Goal: Information Seeking & Learning: Understand process/instructions

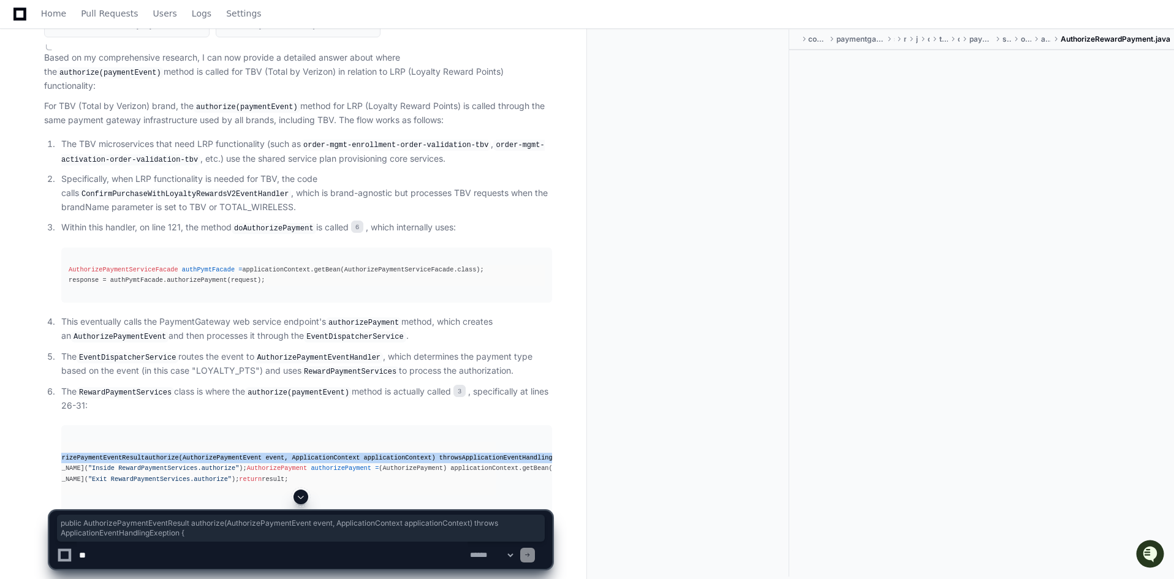
scroll to position [3788, 0]
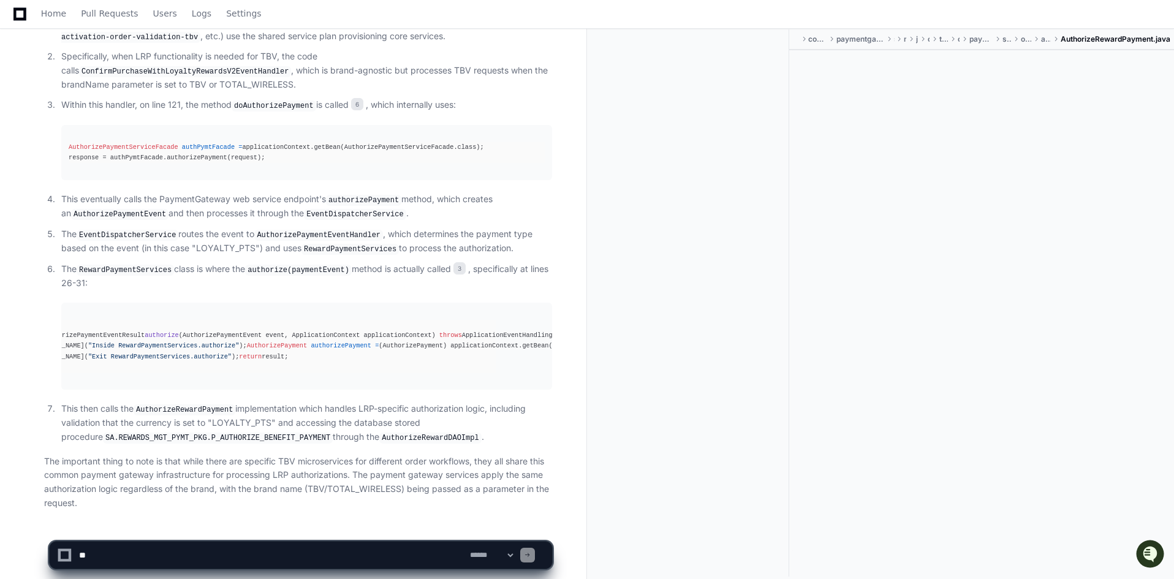
click at [178, 558] on textarea at bounding box center [272, 554] width 391 height 27
click at [231, 320] on div "@Override public AuthorizePaymentEventResult authorize (AuthorizePaymentEvent e…" at bounding box center [258, 346] width 476 height 53
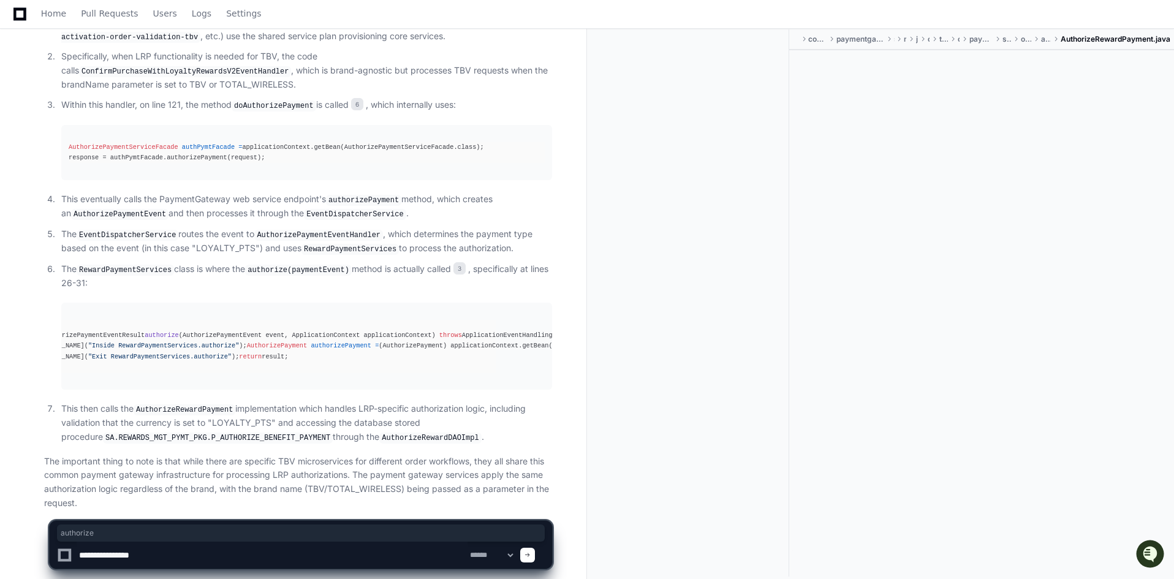
click at [231, 320] on div "@Override public AuthorizePaymentEventResult authorize (AuthorizePaymentEvent e…" at bounding box center [258, 346] width 476 height 53
click at [167, 557] on textarea at bounding box center [272, 554] width 391 height 27
paste textarea "**********"
type textarea "**********"
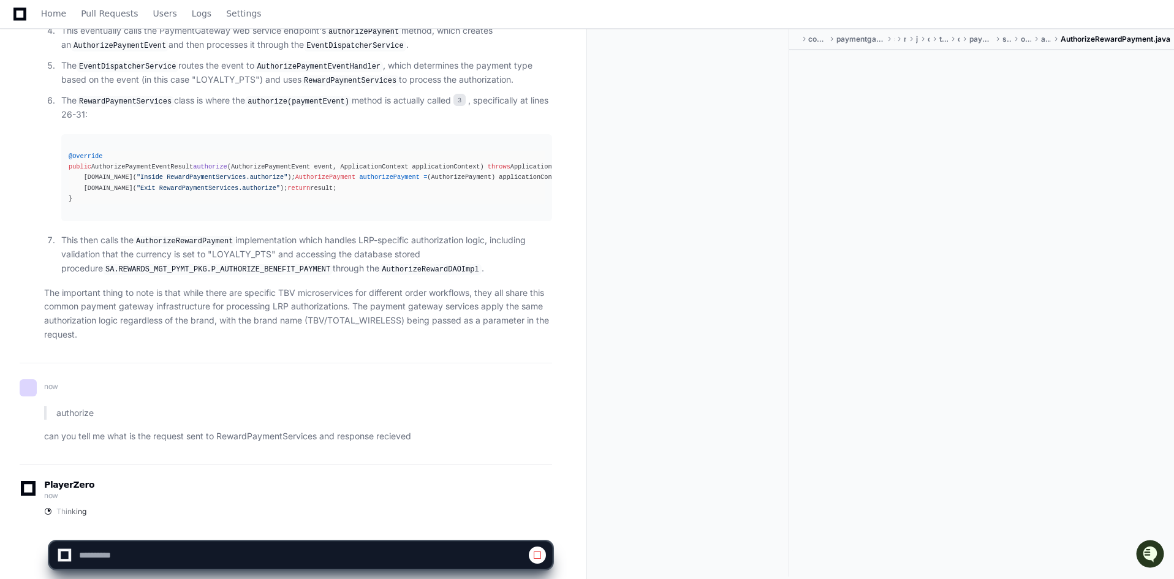
scroll to position [3948, 0]
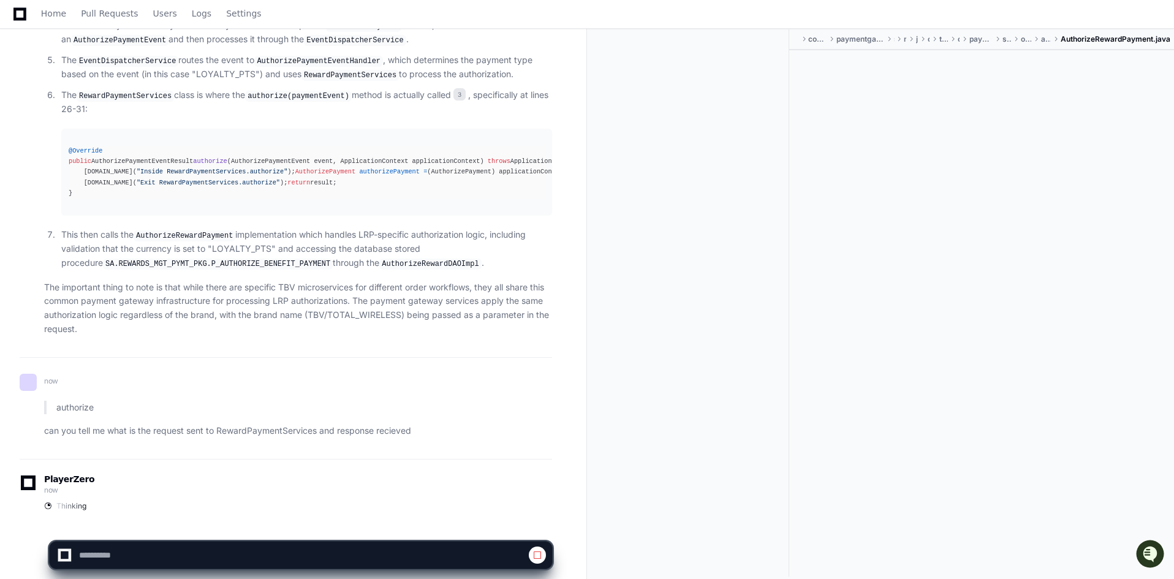
click at [920, 466] on div at bounding box center [981, 300] width 385 height 500
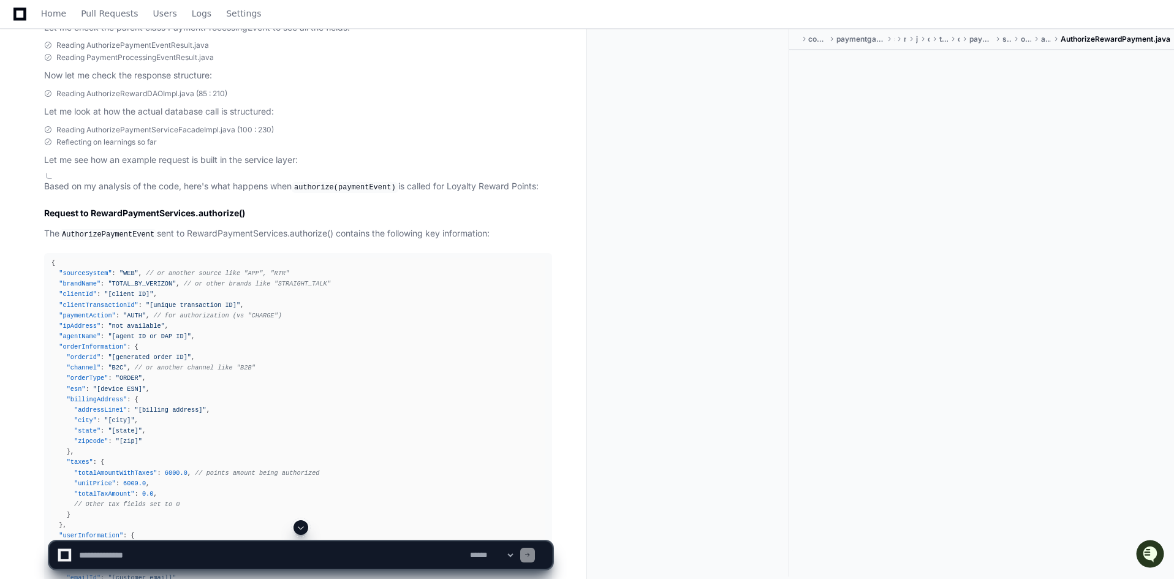
scroll to position [4533, 0]
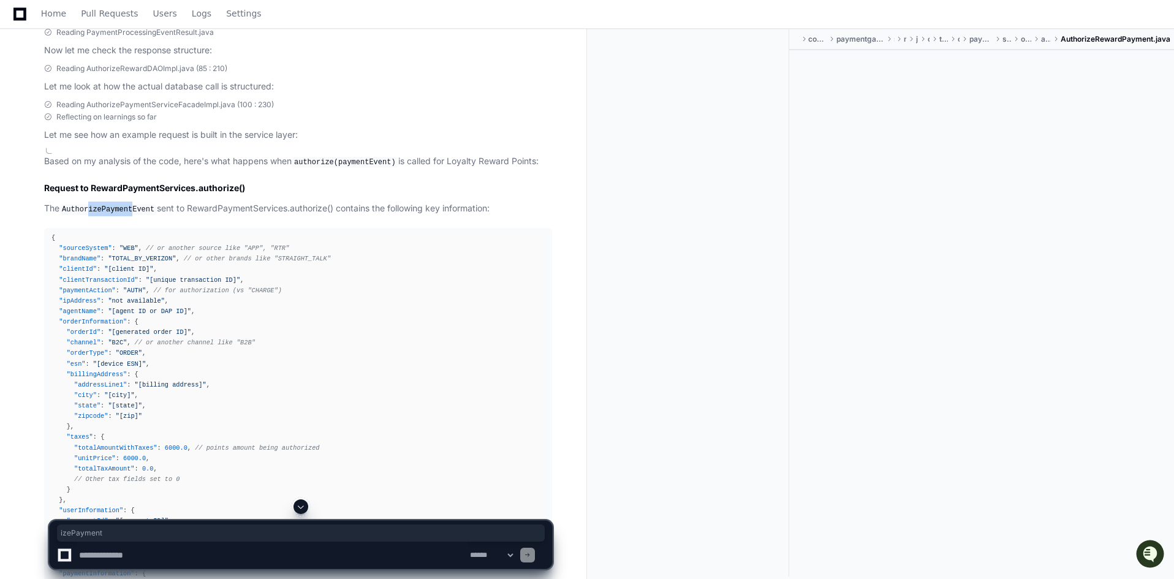
drag, startPoint x: 89, startPoint y: 179, endPoint x: 128, endPoint y: 178, distance: 39.2
click at [128, 204] on code "AuthorizePaymentEvent" at bounding box center [107, 209] width 97 height 11
drag, startPoint x: 197, startPoint y: 175, endPoint x: 277, endPoint y: 175, distance: 80.2
click at [277, 202] on p "The AuthorizePaymentEvent sent to RewardPaymentServices.authorize() contains th…" at bounding box center [298, 209] width 508 height 15
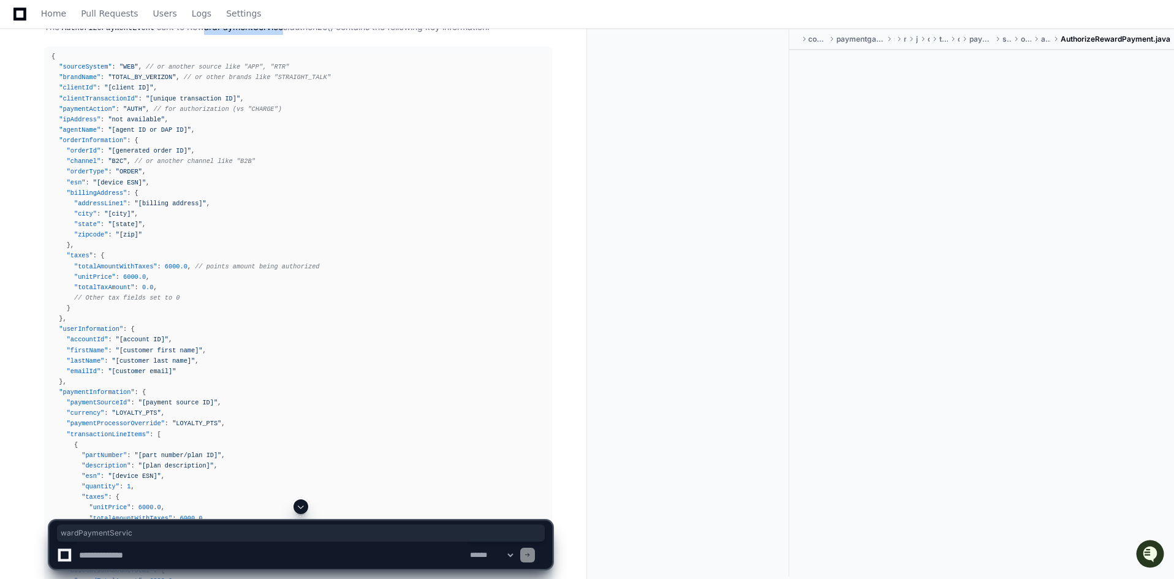
scroll to position [4775, 0]
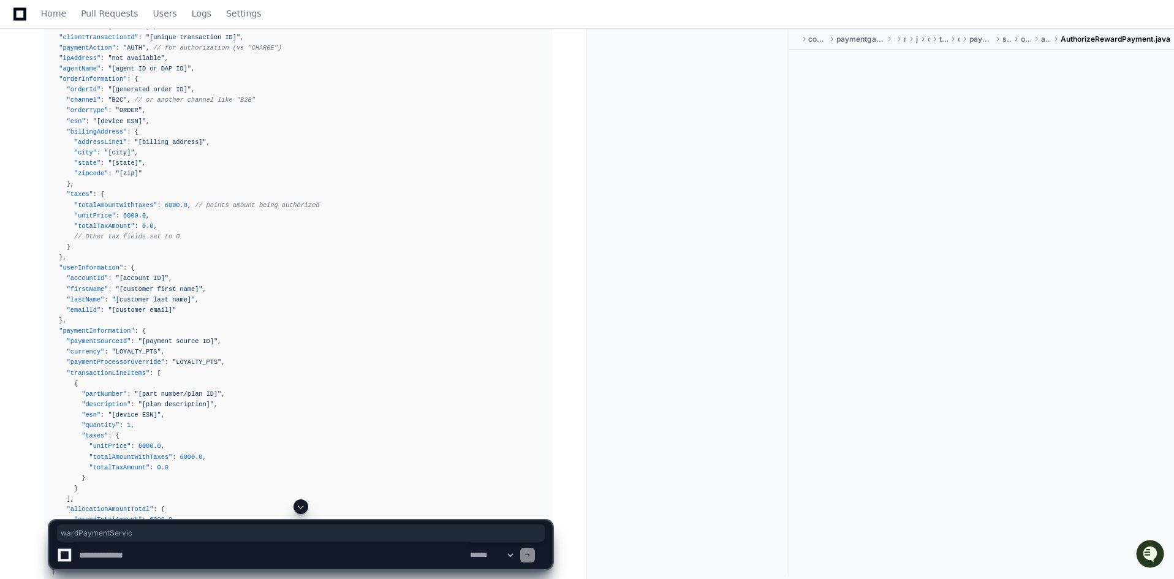
click at [124, 348] on span ""LOYALTY_PTS"" at bounding box center [136, 351] width 49 height 7
copy span "LOYALTY_PTS"
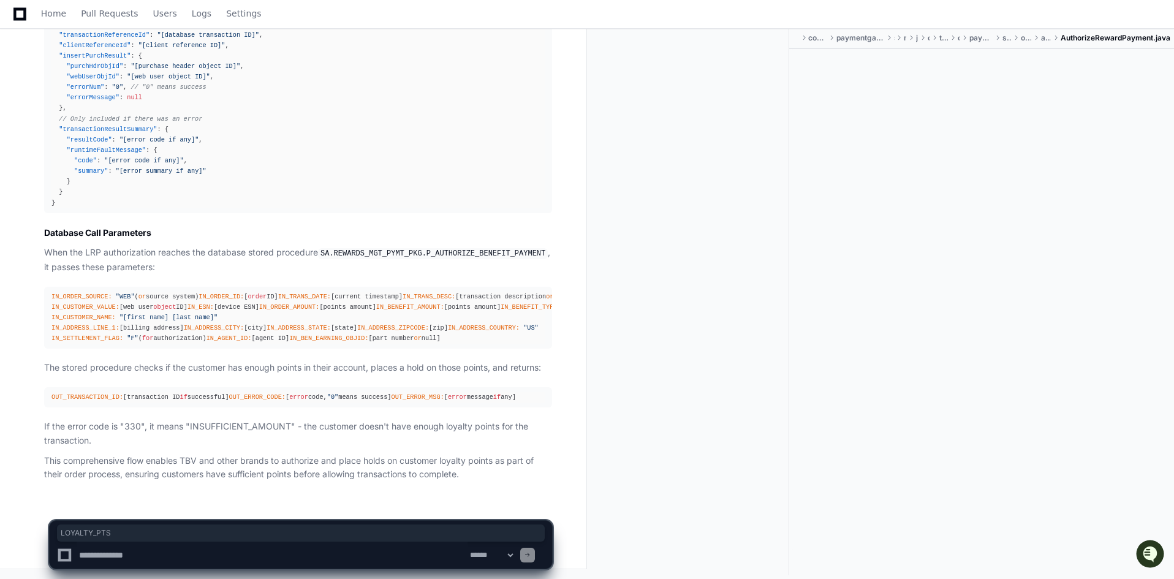
scroll to position [5571, 0]
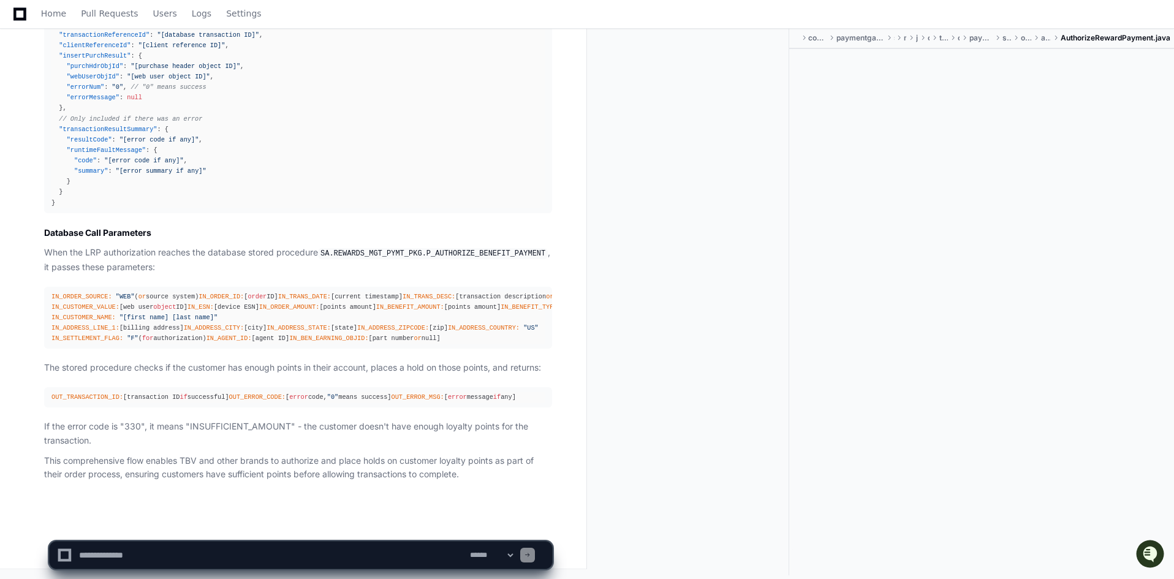
click at [376, 303] on span "IN_BENEFIT_AMOUNT:" at bounding box center [410, 306] width 68 height 7
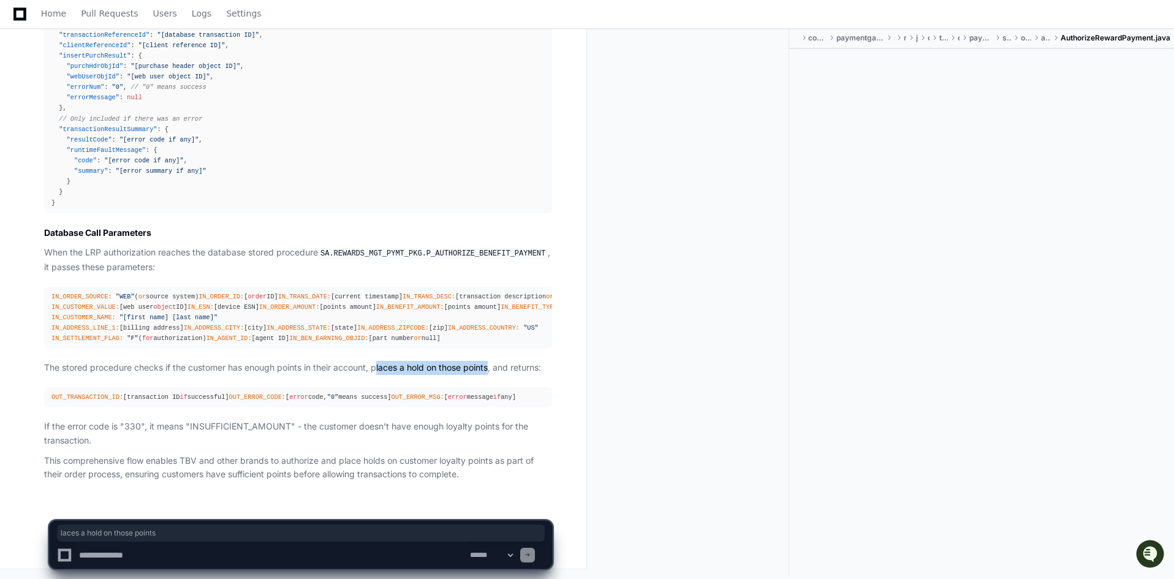
drag, startPoint x: 379, startPoint y: 345, endPoint x: 494, endPoint y: 347, distance: 115.2
click at [494, 361] on p "The stored procedure checks if the customer has enough points in their account,…" at bounding box center [298, 368] width 508 height 14
copy p "laces a hold on those points"
click at [296, 387] on pre "OUT_TRANSACTION_ID: [transaction ID if successful] OUT_ERROR_CODE: [ error code…" at bounding box center [298, 397] width 508 height 20
drag, startPoint x: 137, startPoint y: 345, endPoint x: 493, endPoint y: 347, distance: 356.5
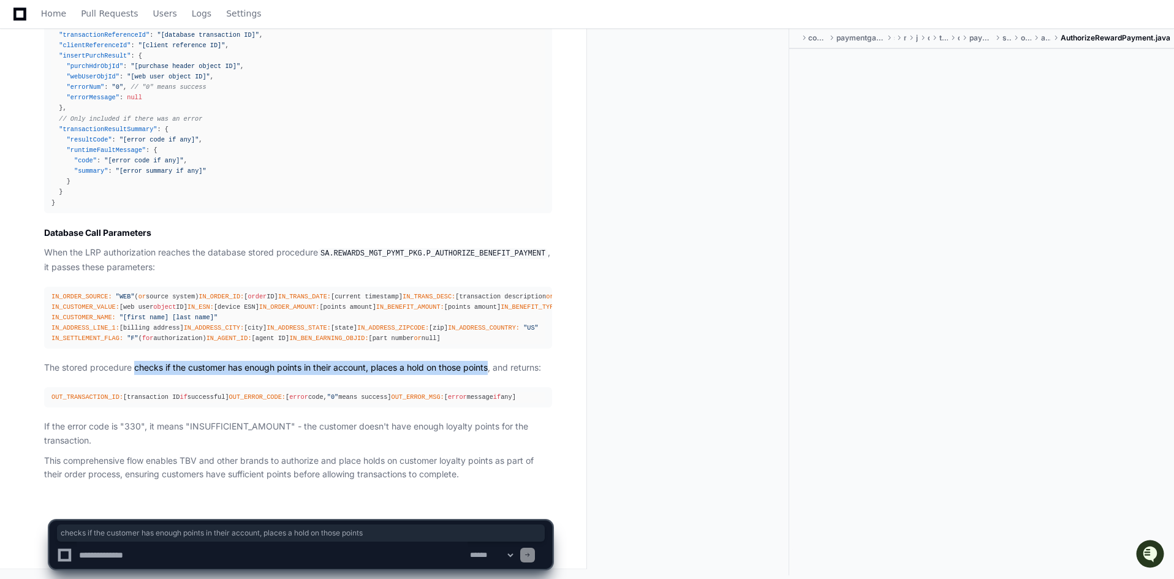
click at [493, 361] on p "The stored procedure checks if the customer has enough points in their account,…" at bounding box center [298, 368] width 508 height 14
copy p "checks if the customer has enough points in their account, places a hold on tho…"
drag, startPoint x: 179, startPoint y: 201, endPoint x: 47, endPoint y: 203, distance: 132.9
click at [47, 287] on pre "IN_ORDER_SOURCE: "WEB" ( or source system) IN_ORDER_ID: [ order ID] IN_TRANS_DA…" at bounding box center [298, 318] width 508 height 62
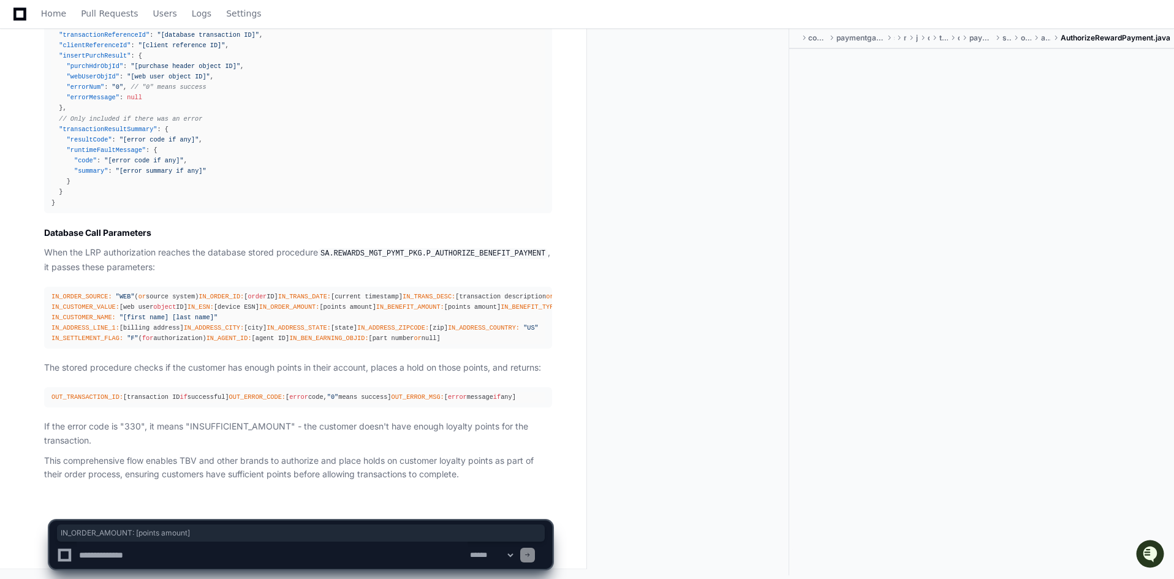
click at [334, 548] on textarea at bounding box center [272, 554] width 391 height 27
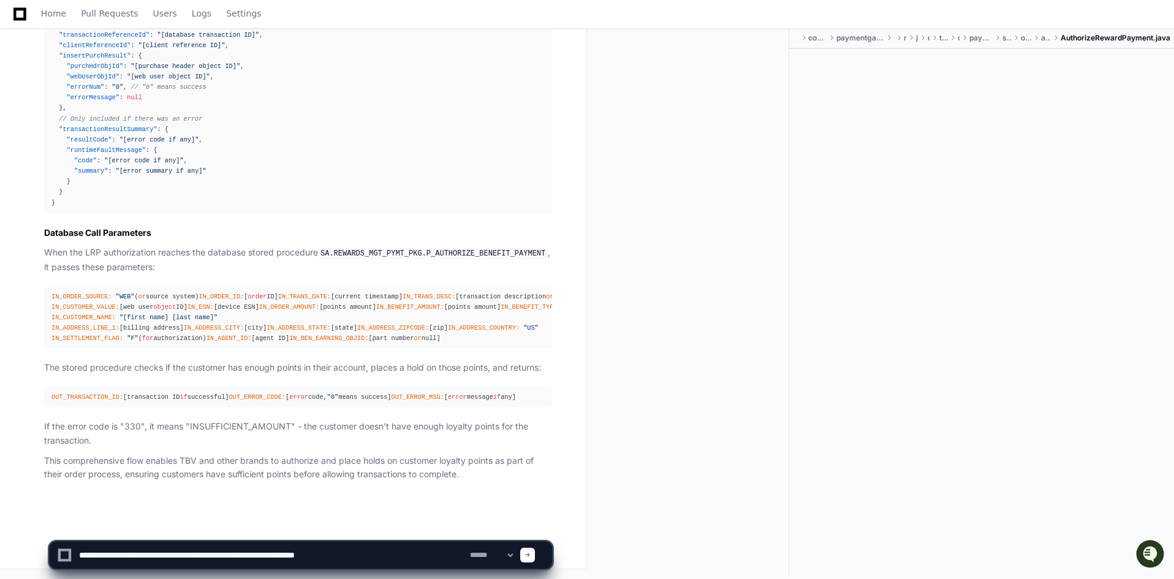
click at [410, 248] on code "SA.REWARDS_MGT_PYMT_PKG.P_AUTHORIZE_BENEFIT_PAYMENT" at bounding box center [433, 253] width 230 height 11
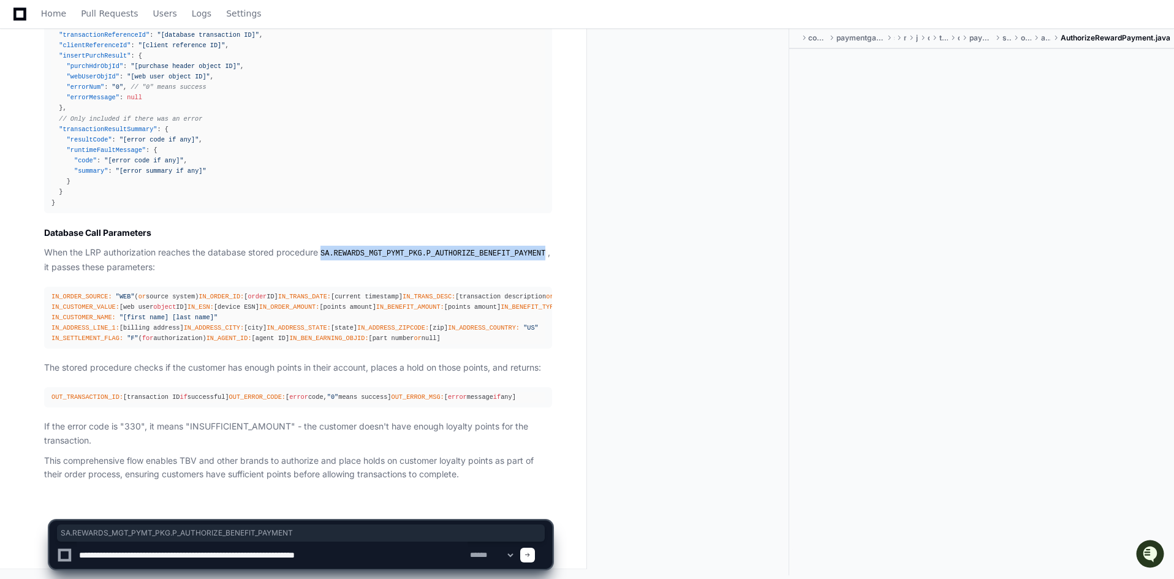
drag, startPoint x: 320, startPoint y: 73, endPoint x: 529, endPoint y: 72, distance: 208.9
click at [529, 246] on p "When the LRP authorization reaches the database stored procedure SA.REWARDS_MGT…" at bounding box center [298, 260] width 508 height 28
copy p "SA.REWARDS_MGT_PYMT_PKG.P_AUTHORIZE_BENEFIT_PAYMENT"
drag, startPoint x: 309, startPoint y: 554, endPoint x: 388, endPoint y: 554, distance: 79.6
click at [388, 554] on textarea at bounding box center [272, 554] width 391 height 27
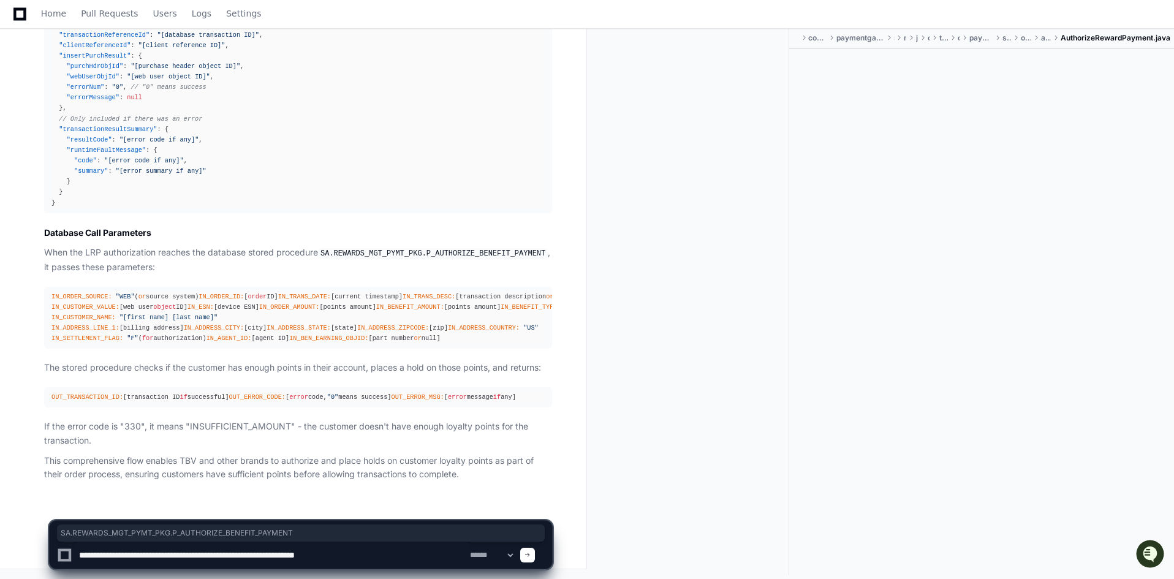
click at [374, 557] on textarea at bounding box center [272, 554] width 391 height 27
paste textarea "**********"
click at [363, 558] on textarea at bounding box center [272, 554] width 391 height 27
click at [448, 554] on textarea at bounding box center [272, 554] width 391 height 27
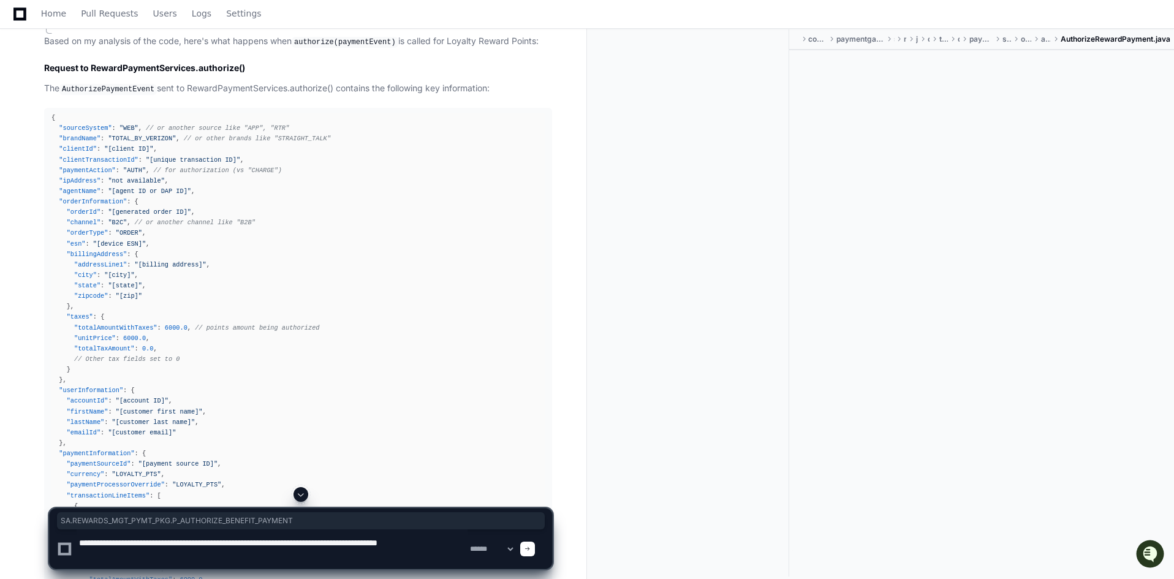
scroll to position [4836, 0]
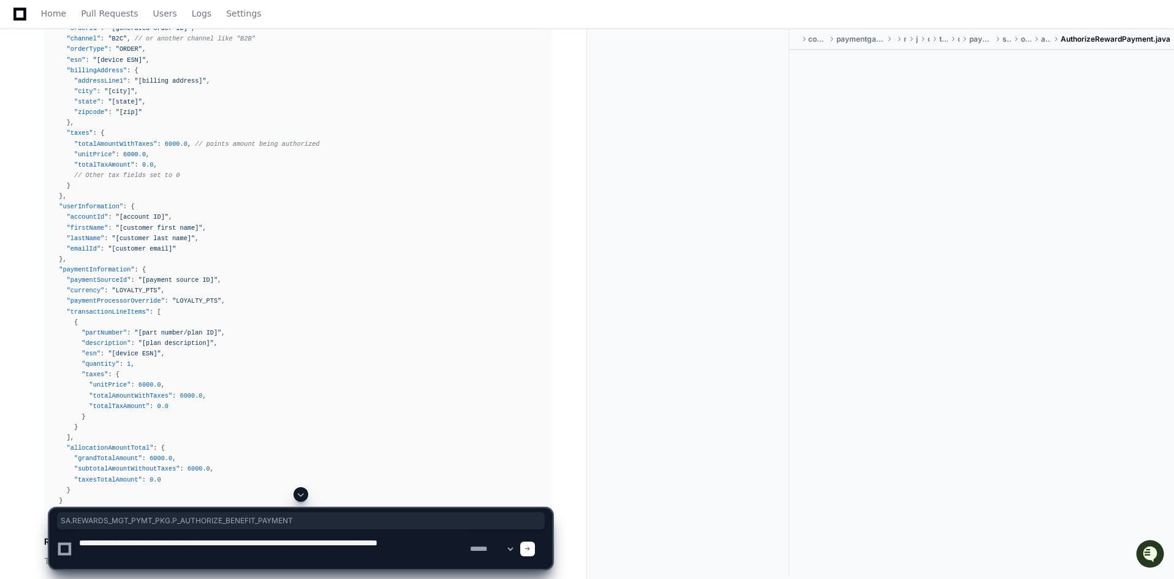
click at [100, 276] on span ""paymentSourceId"" at bounding box center [99, 279] width 64 height 7
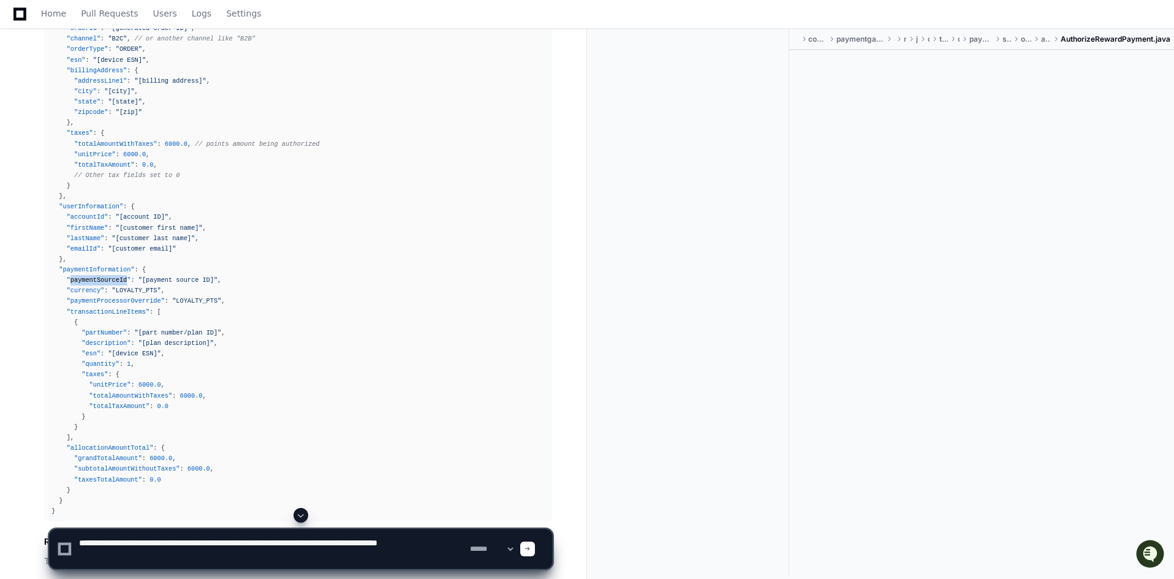
click at [100, 276] on span ""paymentSourceId"" at bounding box center [99, 279] width 64 height 7
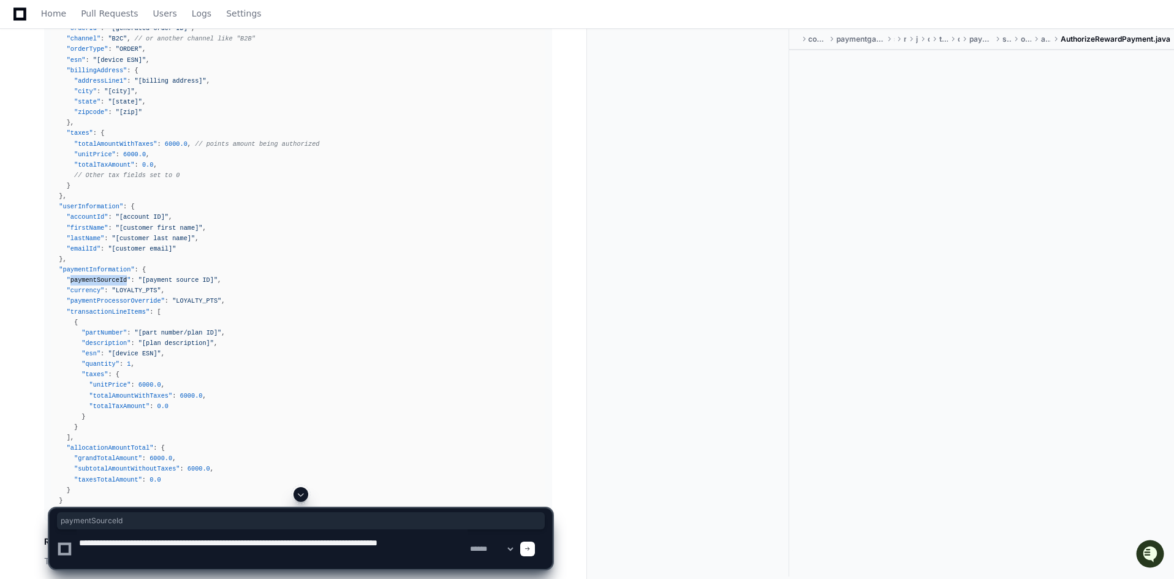
copy span "paymentSourceId"
click at [142, 553] on textarea at bounding box center [272, 548] width 391 height 39
paste textarea "**********"
type textarea "**********"
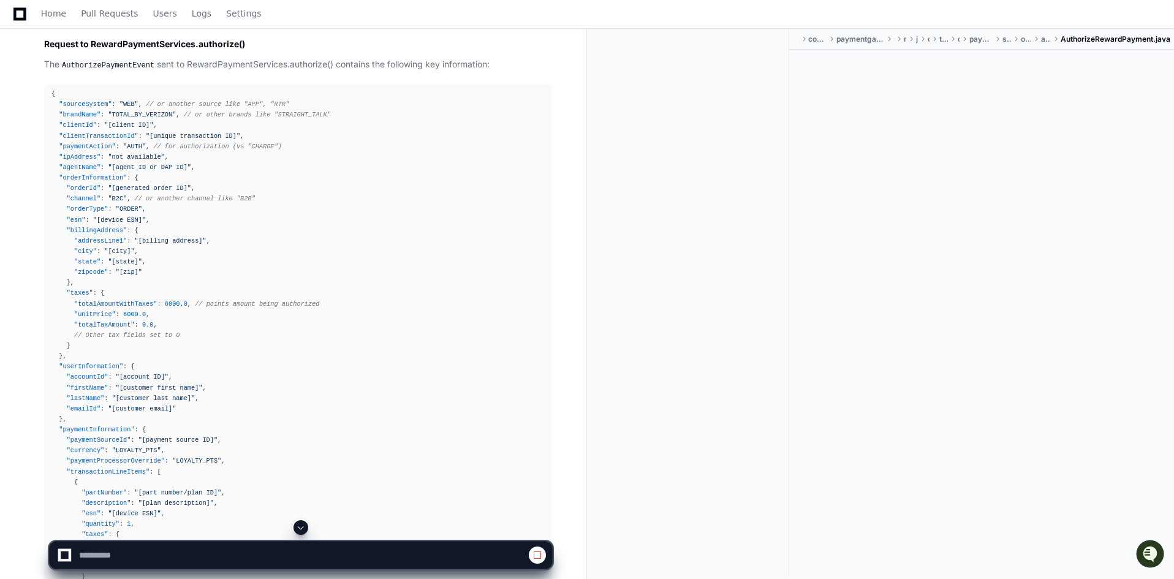
scroll to position [4724, 0]
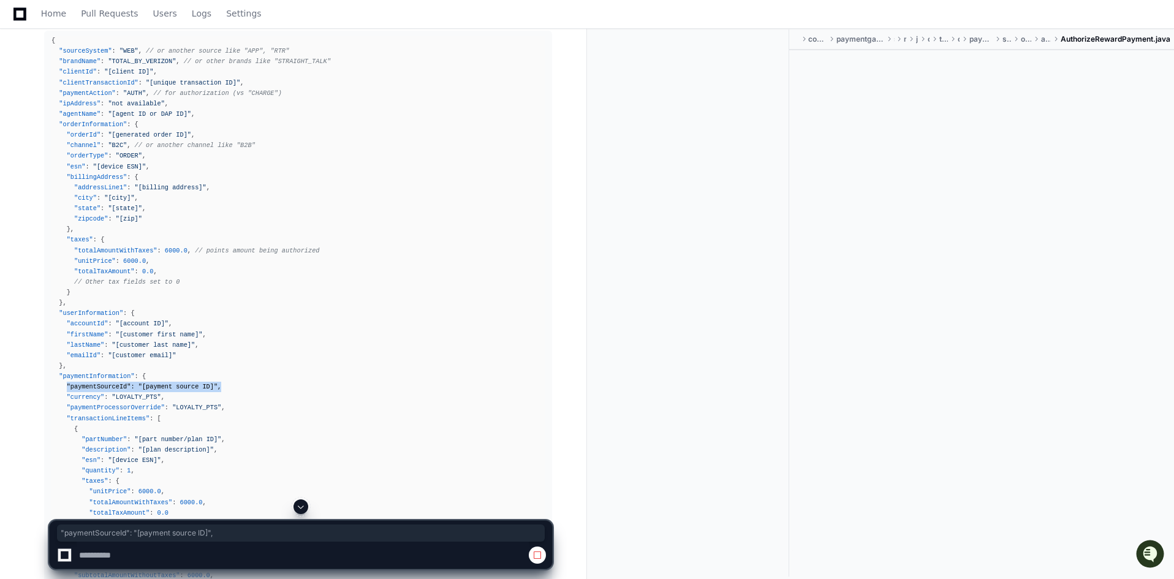
drag, startPoint x: 67, startPoint y: 356, endPoint x: 221, endPoint y: 360, distance: 154.4
click at [221, 360] on div "{ "sourceSystem" : "WEB" , // or another source like "APP", "RTR" "brandName" :…" at bounding box center [297, 329] width 493 height 587
drag, startPoint x: 85, startPoint y: 369, endPoint x: 167, endPoint y: 364, distance: 82.8
click at [167, 364] on div "{ "sourceSystem" : "WEB" , // or another source like "APP", "RTR" "brandName" :…" at bounding box center [297, 329] width 493 height 587
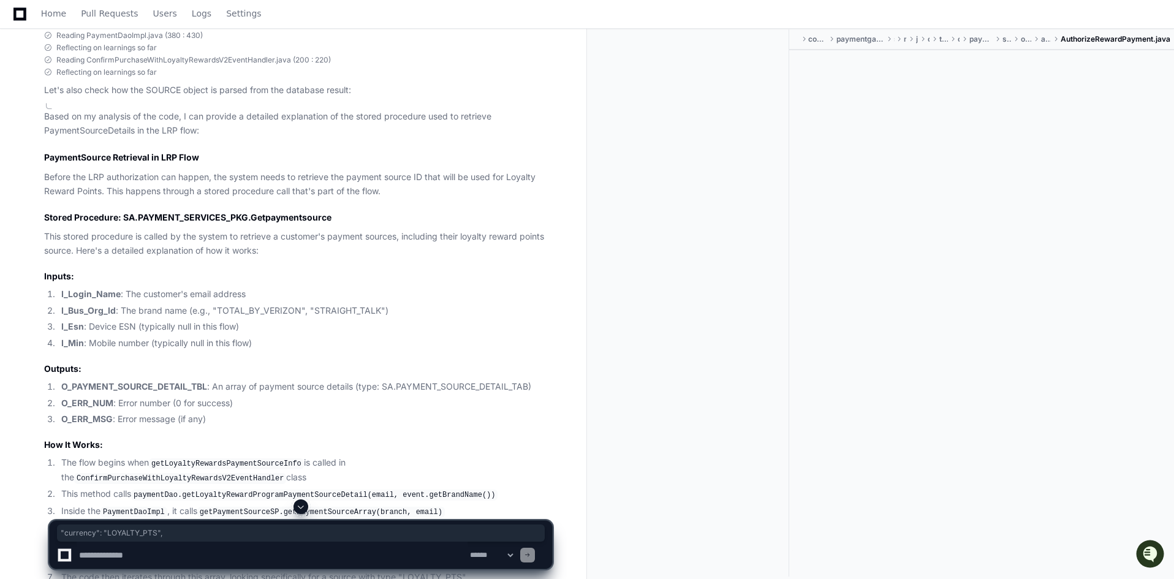
scroll to position [6453, 0]
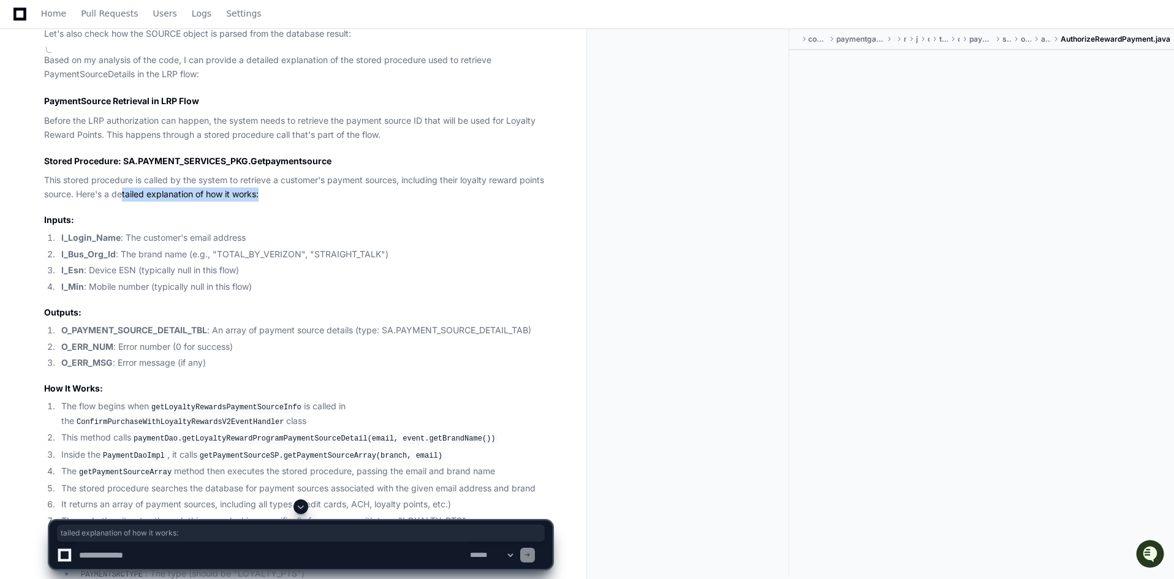
drag, startPoint x: 123, startPoint y: 344, endPoint x: 285, endPoint y: 343, distance: 162.9
click at [285, 202] on p "This stored procedure is called by the system to retrieve a customer's payment …" at bounding box center [298, 187] width 508 height 28
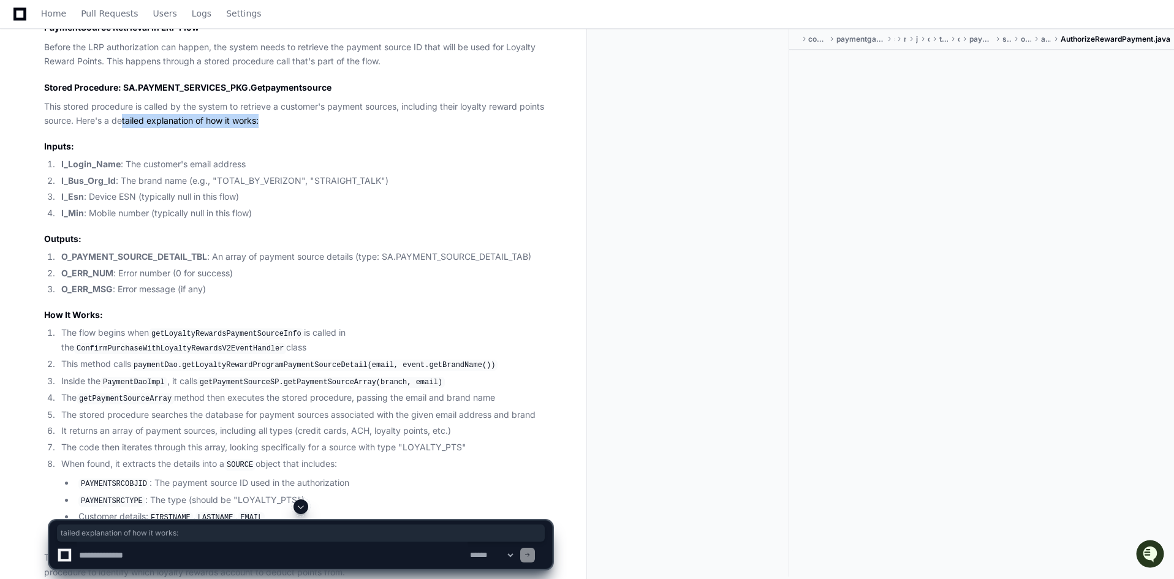
scroll to position [6576, 0]
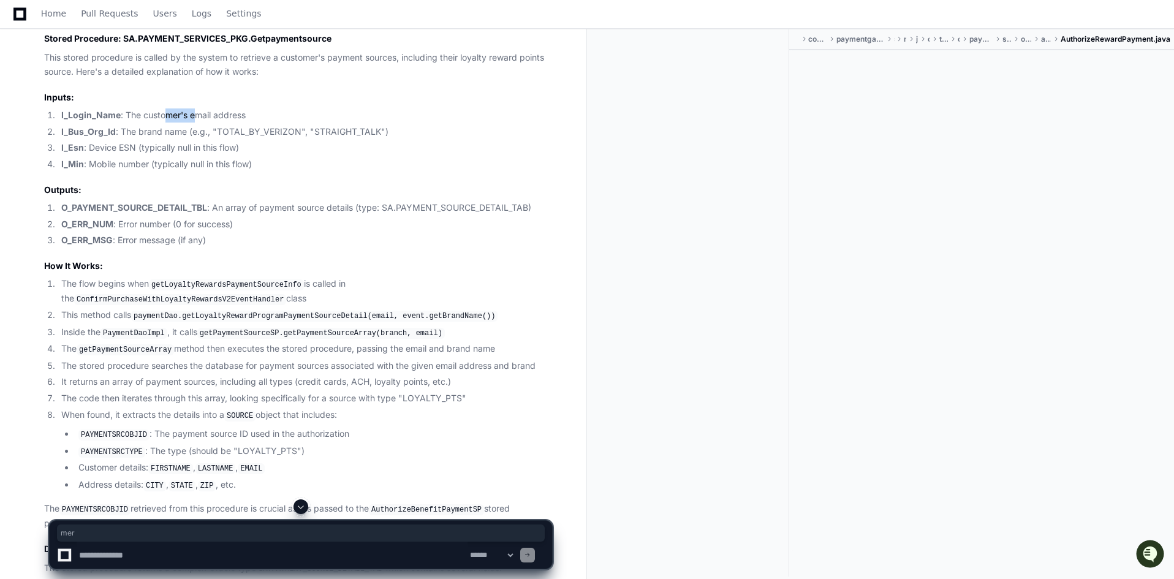
drag, startPoint x: 179, startPoint y: 268, endPoint x: 193, endPoint y: 269, distance: 14.1
click at [196, 123] on li "I_Login_Name : The customer's email address" at bounding box center [305, 115] width 494 height 14
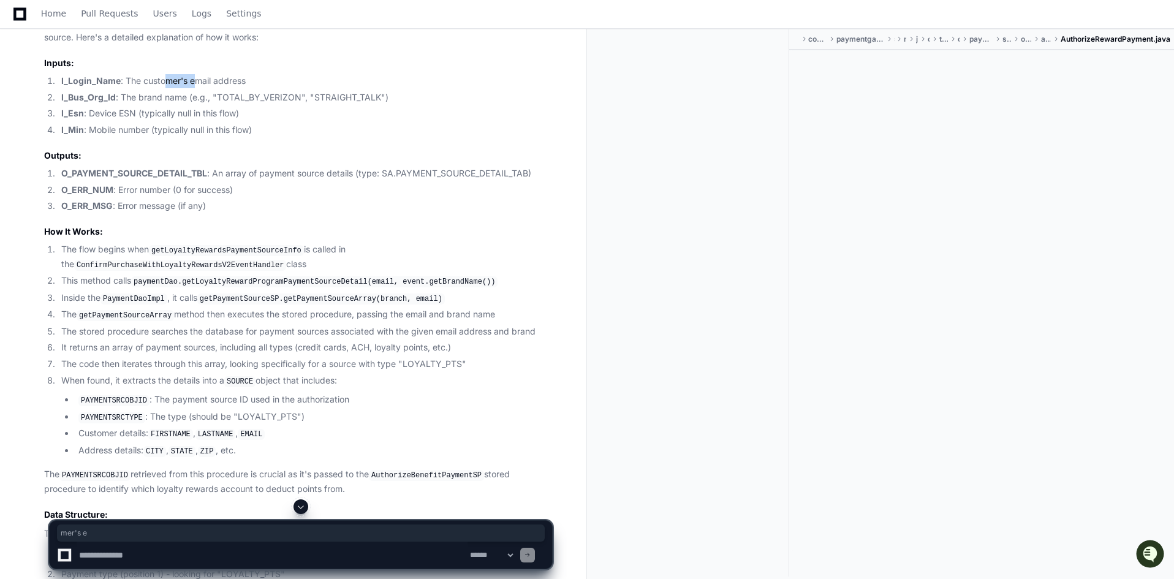
scroll to position [6637, 0]
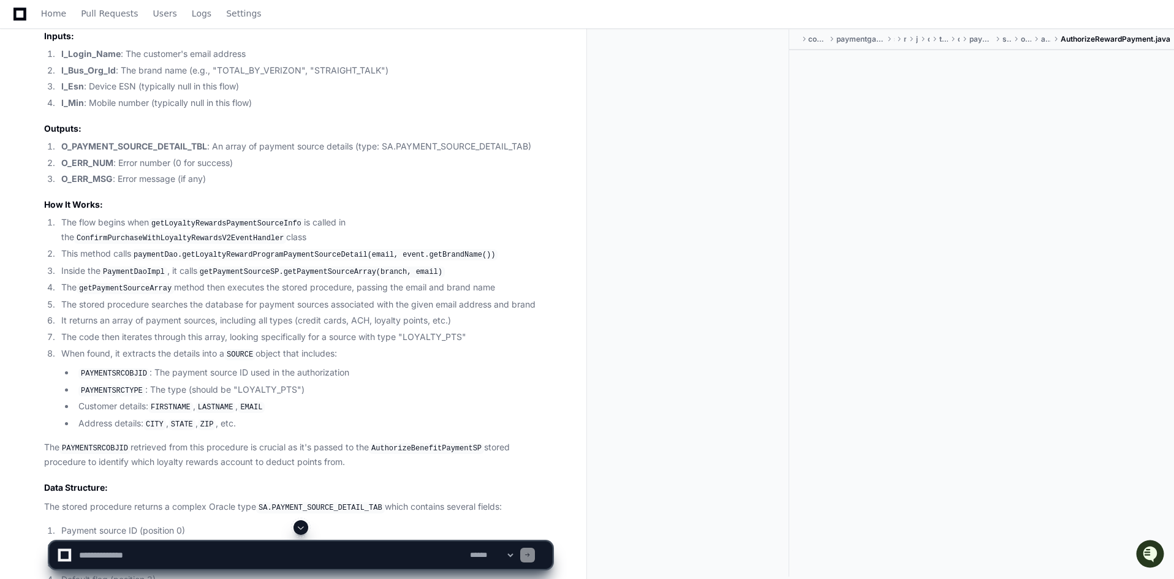
click at [214, 229] on code "getLoyaltyRewardsPaymentSourceInfo" at bounding box center [226, 223] width 155 height 11
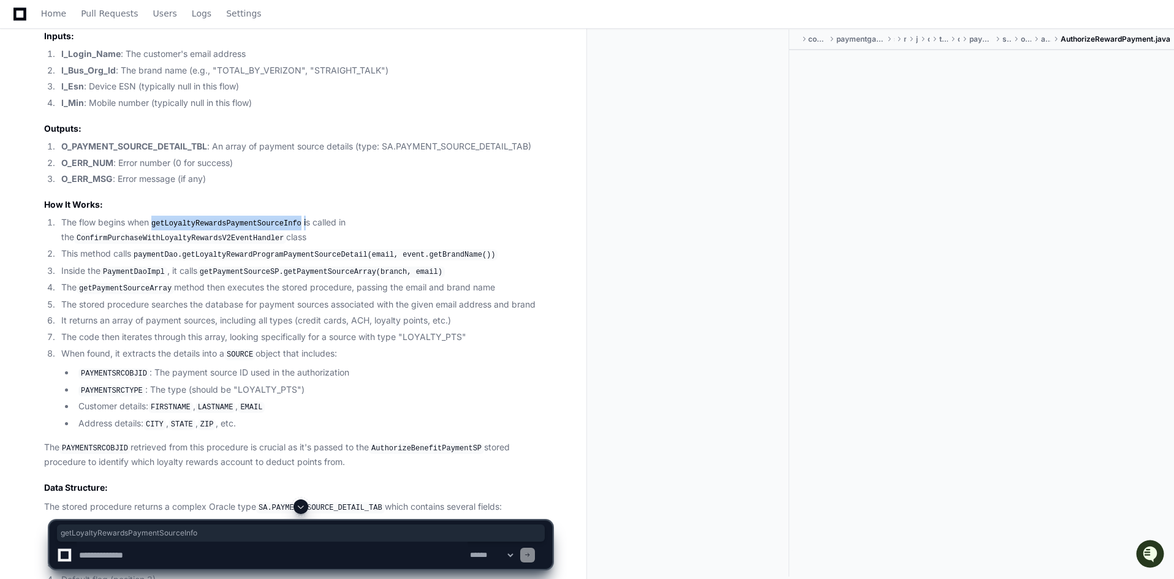
click at [214, 229] on code "getLoyaltyRewardsPaymentSourceInfo" at bounding box center [226, 223] width 155 height 11
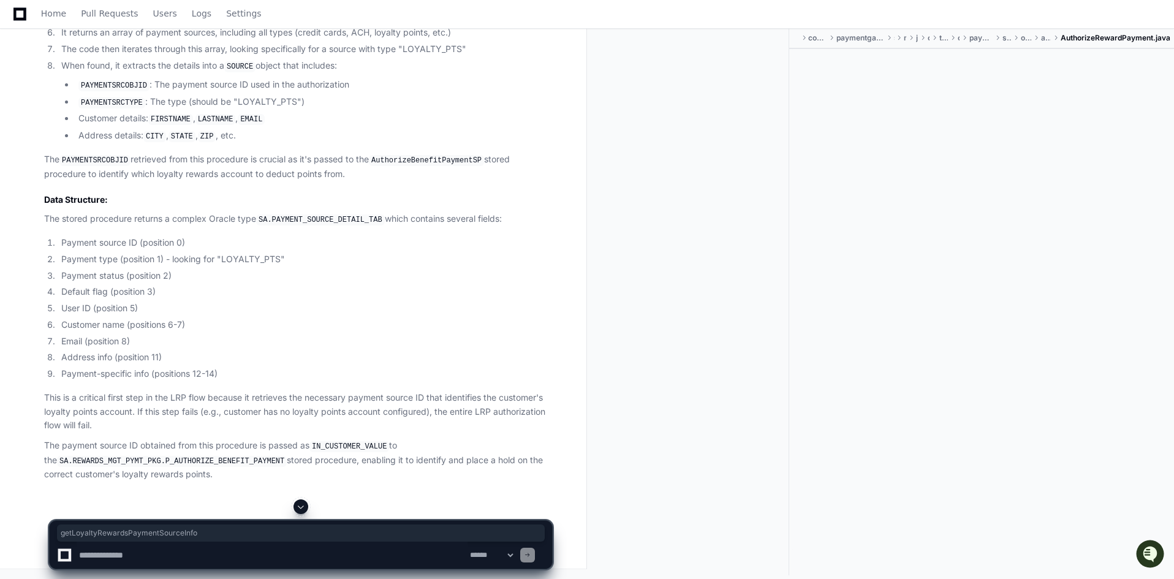
scroll to position [7066, 0]
click at [248, 541] on textarea at bounding box center [272, 554] width 391 height 27
click at [297, 557] on textarea at bounding box center [272, 554] width 391 height 27
paste textarea "**********"
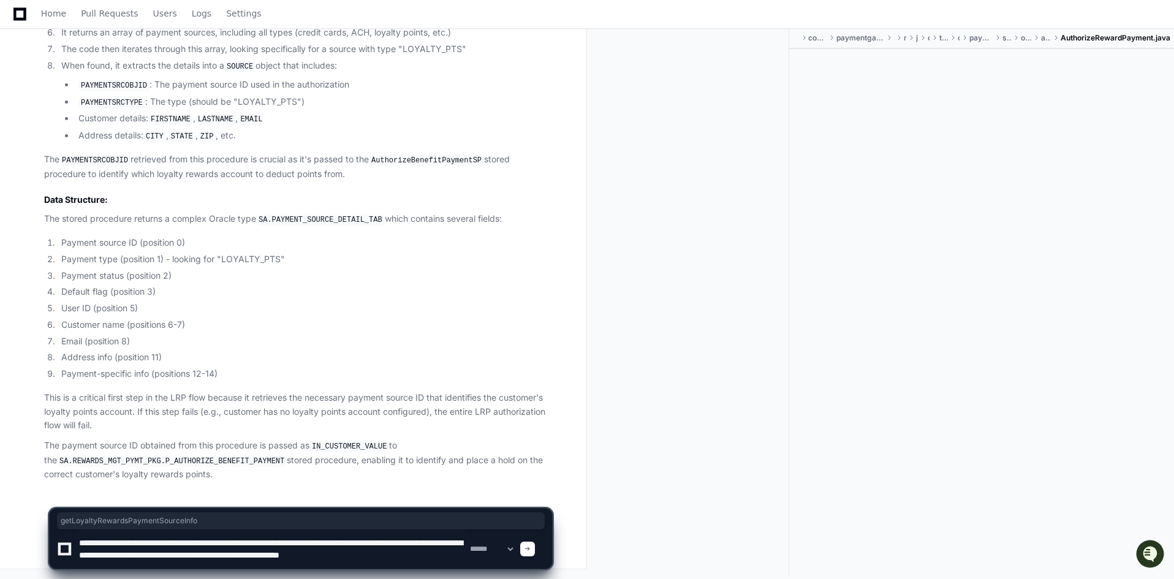
scroll to position [4, 0]
type textarea "**********"
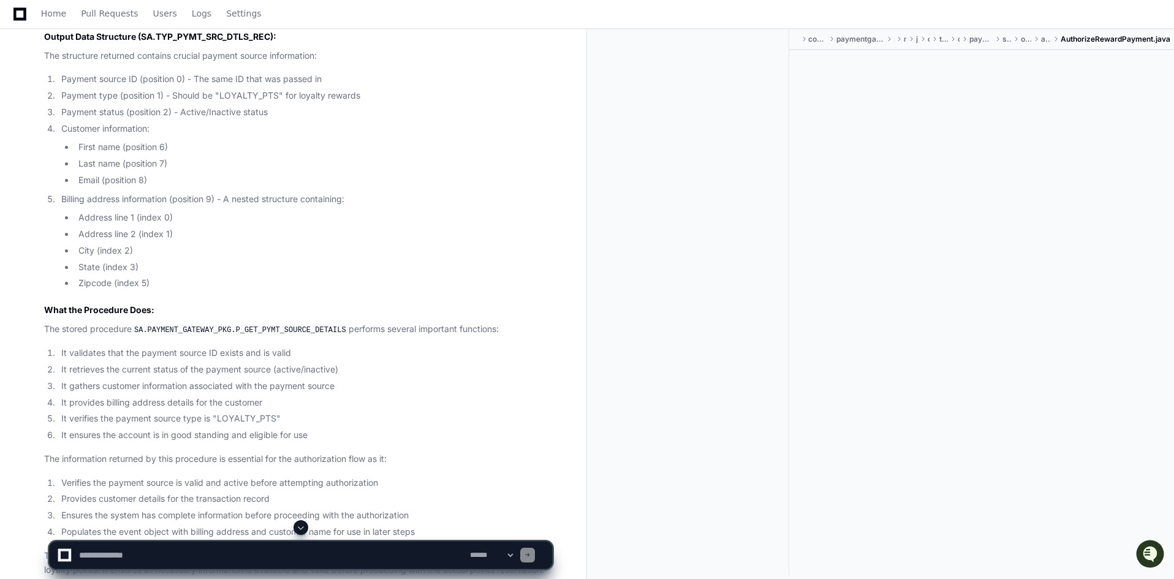
scroll to position [8698, 0]
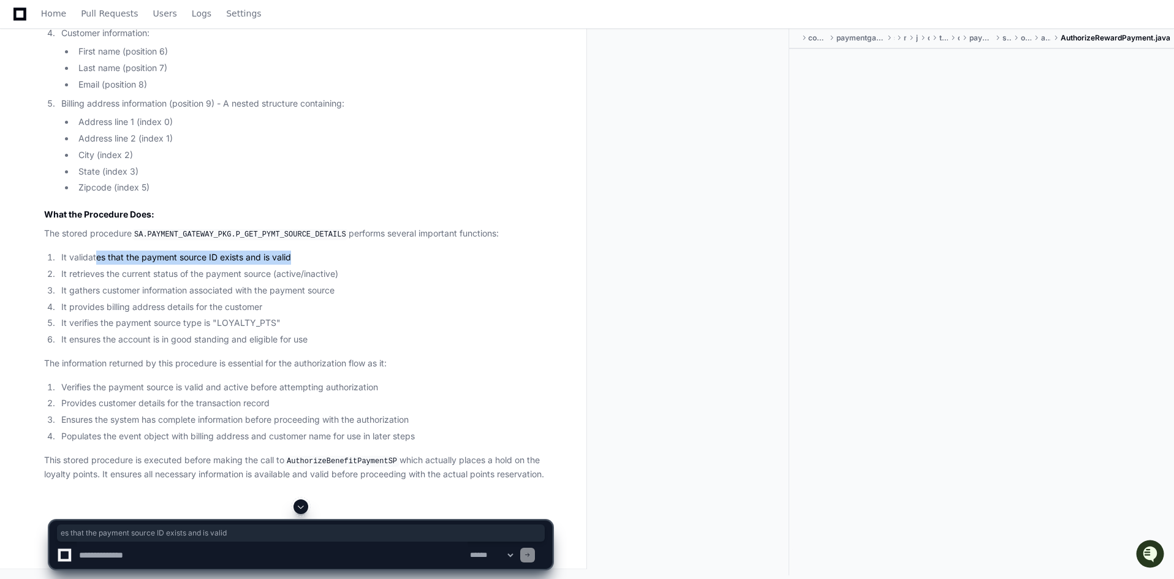
drag, startPoint x: 96, startPoint y: 368, endPoint x: 299, endPoint y: 366, distance: 202.7
click at [299, 265] on li "It validates that the payment source ID exists and is valid" at bounding box center [305, 258] width 494 height 14
drag, startPoint x: 118, startPoint y: 385, endPoint x: 264, endPoint y: 386, distance: 146.4
click at [274, 281] on li "It retrieves the current status of the payment source (active/inactive)" at bounding box center [305, 274] width 494 height 14
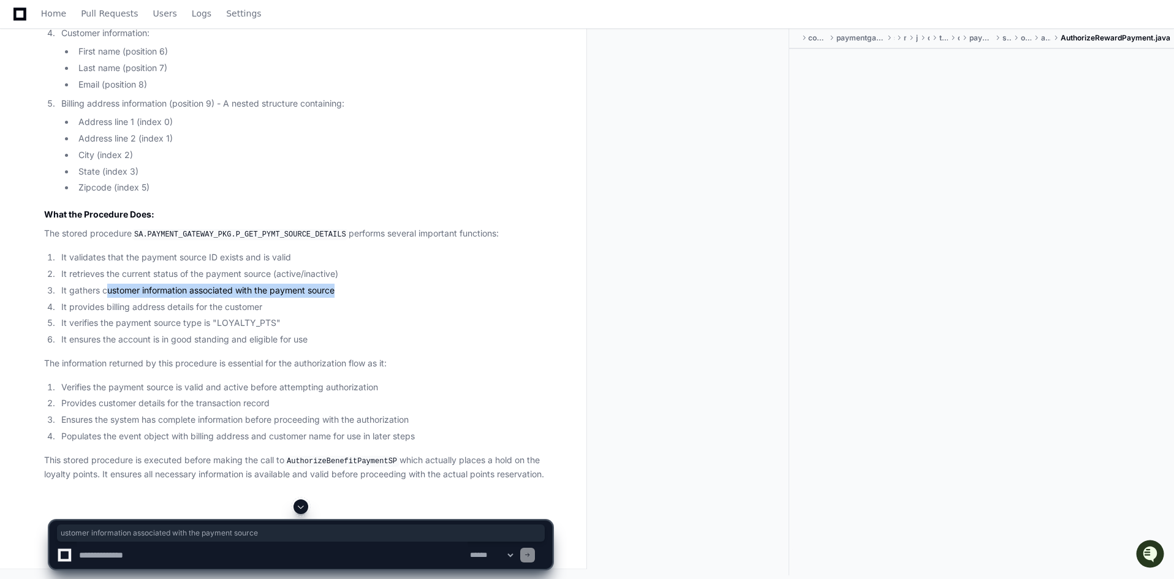
drag, startPoint x: 108, startPoint y: 401, endPoint x: 344, endPoint y: 401, distance: 236.4
click at [344, 298] on li "It gathers customer information associated with the payment source" at bounding box center [305, 291] width 494 height 14
drag, startPoint x: 179, startPoint y: 417, endPoint x: 290, endPoint y: 415, distance: 111.5
click at [290, 314] on li "It provides billing address details for the customer" at bounding box center [305, 307] width 494 height 14
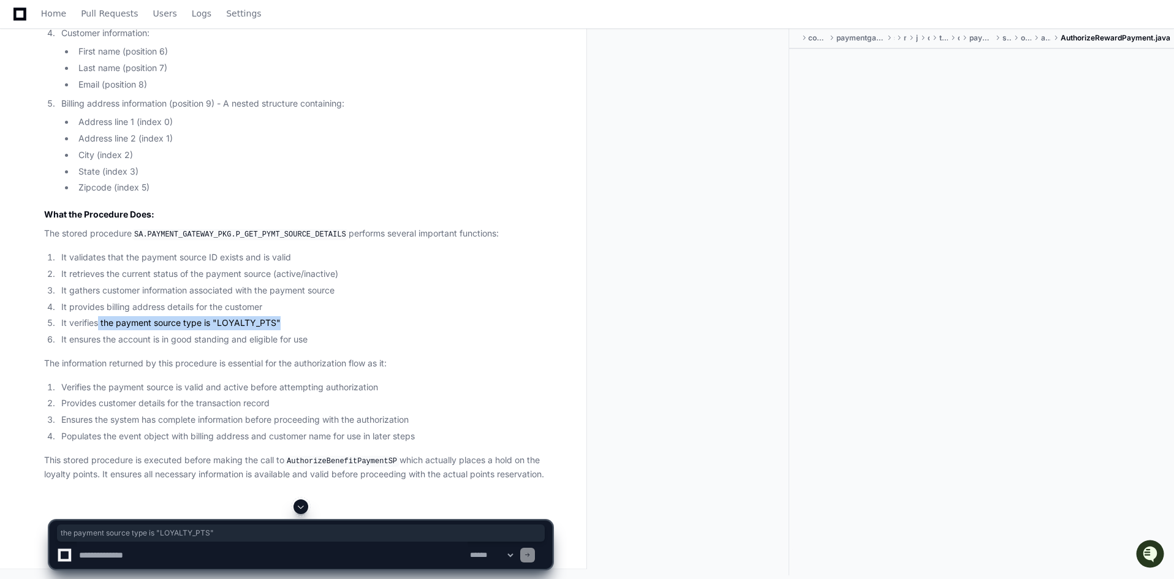
drag, startPoint x: 158, startPoint y: 432, endPoint x: 306, endPoint y: 433, distance: 147.6
click at [306, 330] on li "It verifies the payment source type is "LOYALTY_PTS"" at bounding box center [305, 323] width 494 height 14
drag, startPoint x: 102, startPoint y: 389, endPoint x: 309, endPoint y: 391, distance: 207.0
click at [309, 347] on li "It ensures the account is in good standing and eligible for use" at bounding box center [305, 340] width 494 height 14
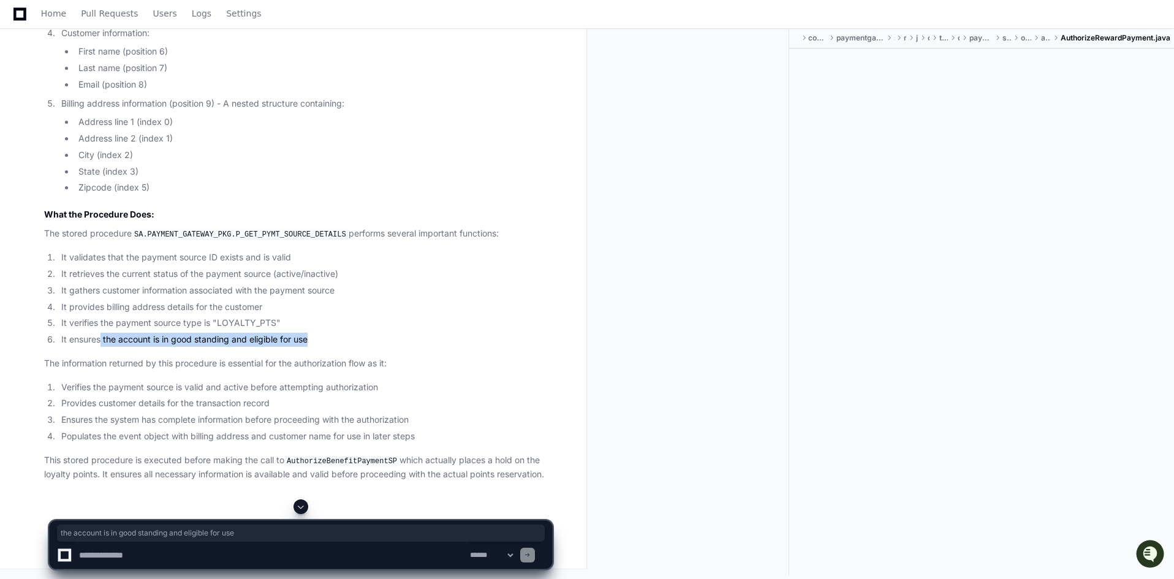
scroll to position [8807, 0]
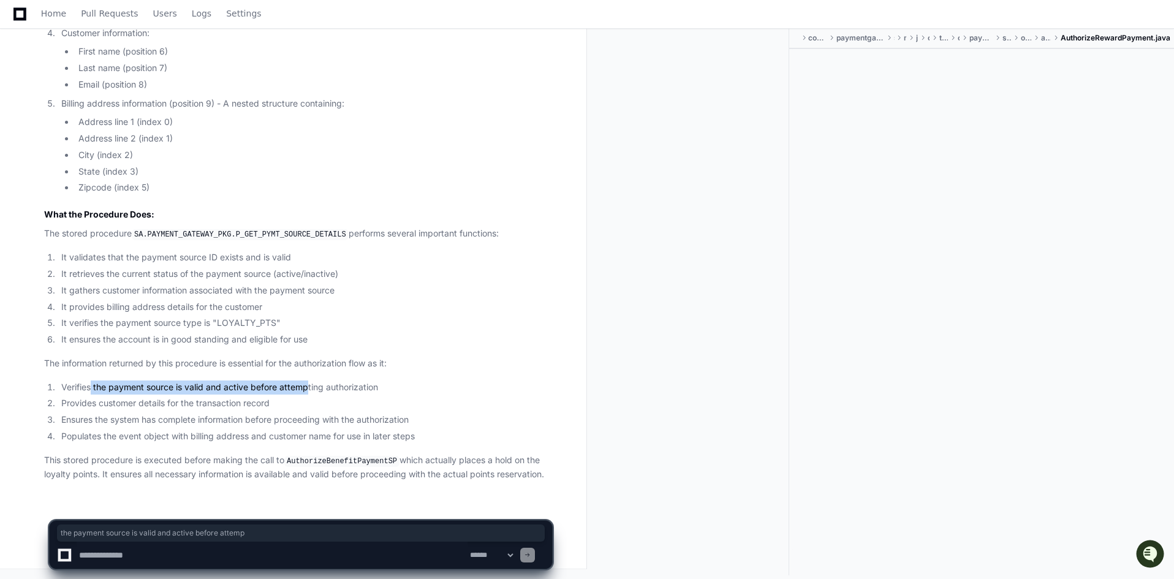
drag, startPoint x: 123, startPoint y: 386, endPoint x: 307, endPoint y: 387, distance: 184.4
click at [307, 387] on li "Verifies the payment source is valid and active before attempting authorization" at bounding box center [305, 387] width 494 height 14
drag, startPoint x: 110, startPoint y: 404, endPoint x: 223, endPoint y: 404, distance: 112.7
click at [233, 404] on li "Provides customer details for the transaction record" at bounding box center [305, 403] width 494 height 14
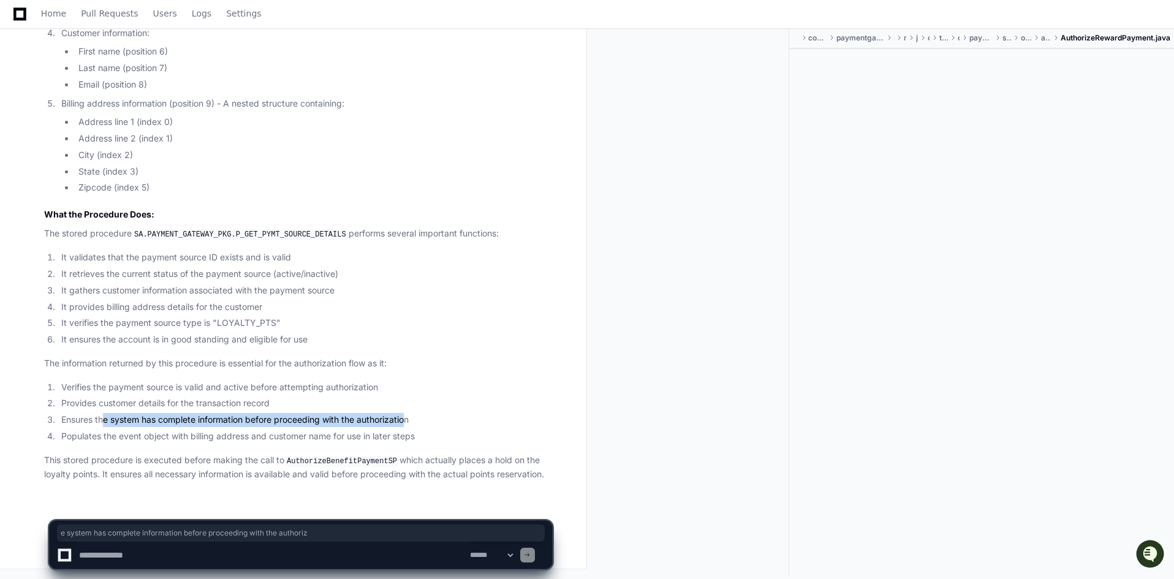
drag, startPoint x: 103, startPoint y: 418, endPoint x: 410, endPoint y: 426, distance: 307.0
click at [410, 426] on li "Ensures the system has complete information before proceeding with the authoriz…" at bounding box center [305, 420] width 494 height 14
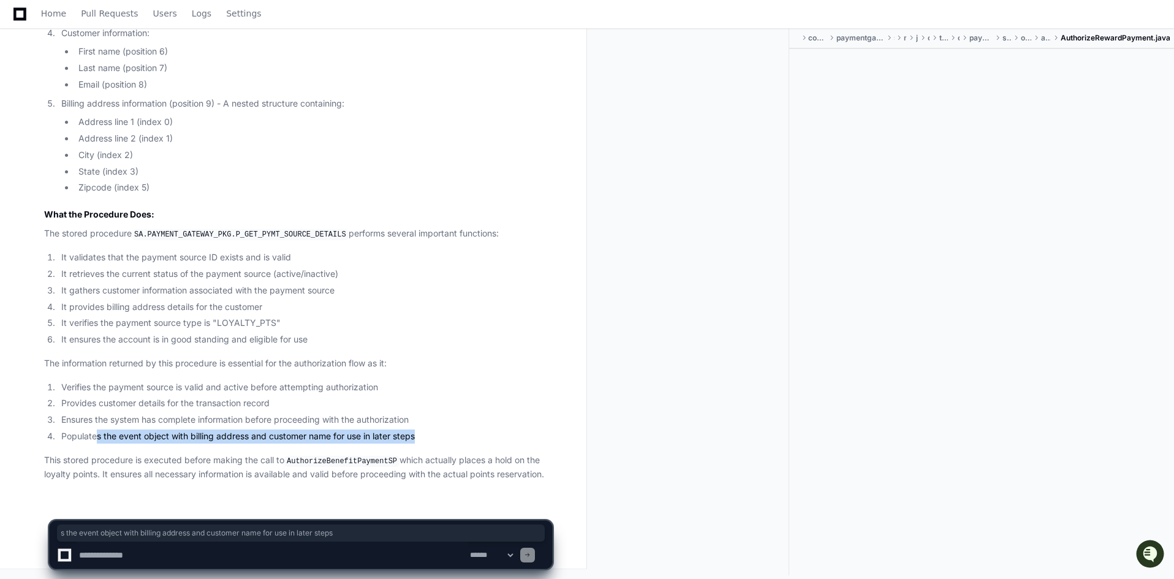
drag, startPoint x: 98, startPoint y: 433, endPoint x: 439, endPoint y: 442, distance: 341.3
click at [439, 442] on li "Populates the event object with billing address and customer name for use in la…" at bounding box center [305, 436] width 494 height 14
